Goal: Navigation & Orientation: Find specific page/section

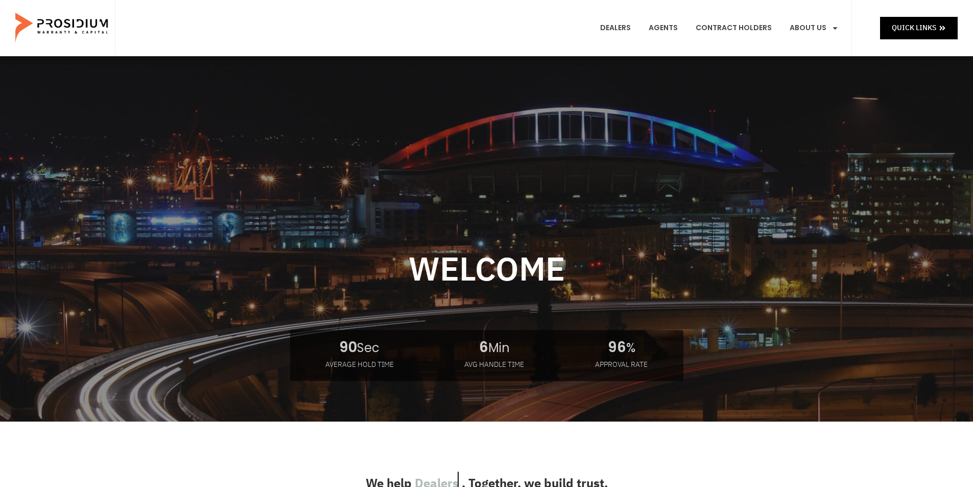
click at [617, 20] on e-page-transition at bounding box center [486, 243] width 973 height 487
click at [617, 24] on e-page-transition at bounding box center [486, 243] width 973 height 487
click at [615, 29] on e-page-transition at bounding box center [486, 243] width 973 height 487
click at [625, 29] on e-page-transition at bounding box center [486, 243] width 973 height 487
click at [638, 16] on link "Dealers" at bounding box center [615, 28] width 46 height 38
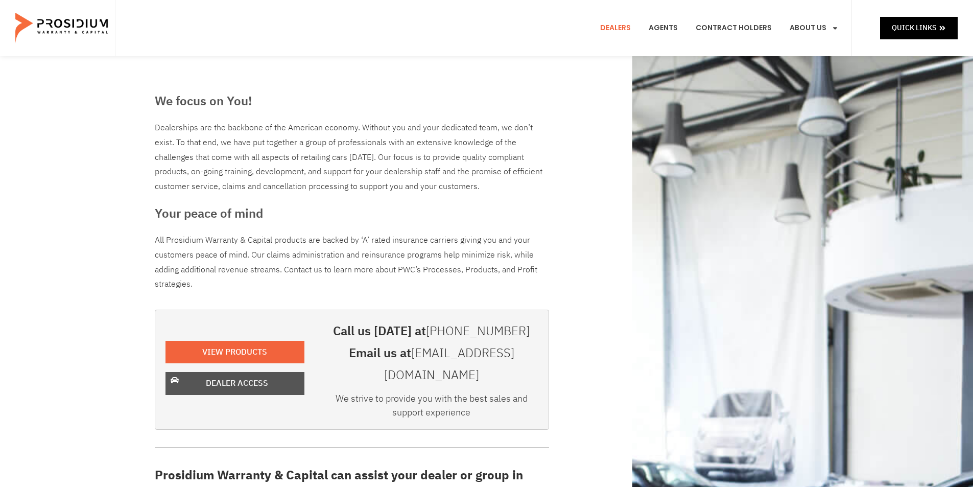
click at [279, 376] on span "Dealer Access" at bounding box center [237, 383] width 112 height 15
